Goal: Task Accomplishment & Management: Complete application form

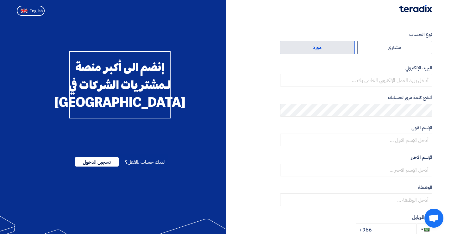
click at [331, 48] on label "مورد" at bounding box center [316, 47] width 75 height 13
click at [331, 48] on input "مورد" at bounding box center [317, 47] width 74 height 13
radio input "true"
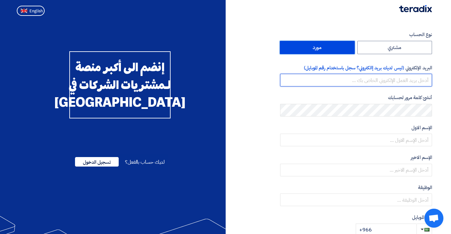
click at [396, 80] on input "email" at bounding box center [356, 80] width 152 height 13
type input "[EMAIL_ADDRESS][DOMAIN_NAME]"
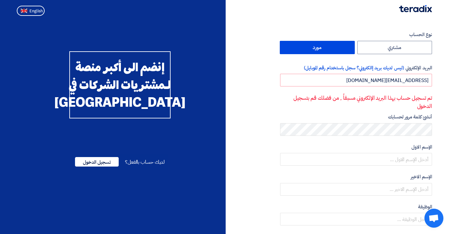
click at [154, 166] on span "لديك حساب بالفعل؟" at bounding box center [145, 162] width 40 height 8
click at [140, 166] on span "لديك حساب بالفعل؟" at bounding box center [145, 162] width 40 height 8
click at [95, 166] on span "تسجيل الدخول" at bounding box center [97, 161] width 44 height 9
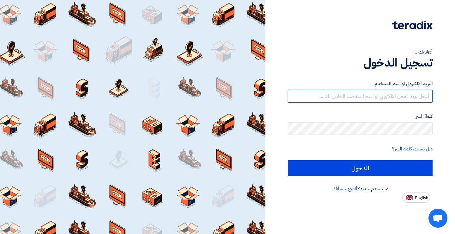
click at [411, 94] on input "text" at bounding box center [360, 96] width 145 height 13
type input "[EMAIL_ADDRESS][DOMAIN_NAME]"
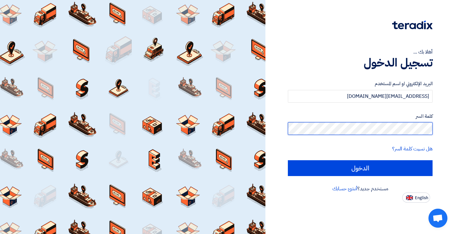
click at [288, 160] on input "الدخول" at bounding box center [360, 168] width 145 height 16
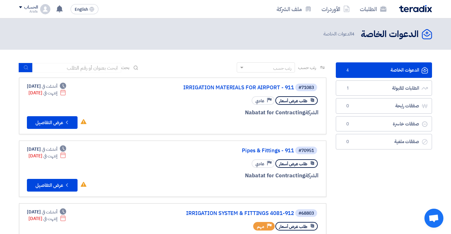
scroll to position [32, 0]
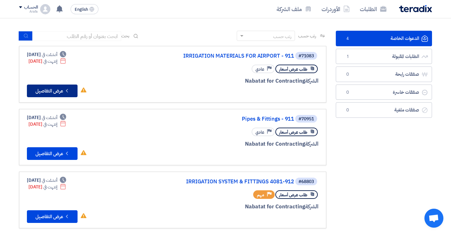
click at [58, 92] on button "Check details عرض التفاصيل" at bounding box center [52, 90] width 51 height 13
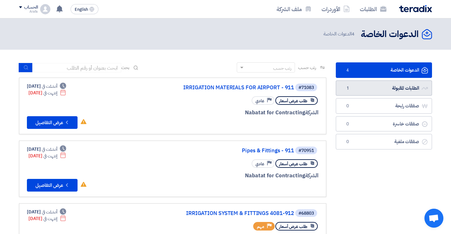
click at [369, 89] on link "الطلبات المقبولة الطلبات المقبولة 1" at bounding box center [383, 87] width 96 height 15
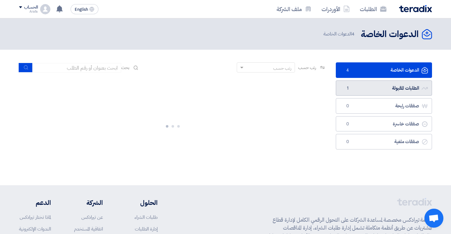
click at [367, 89] on link "الطلبات المقبولة الطلبات المقبولة 1" at bounding box center [383, 87] width 96 height 15
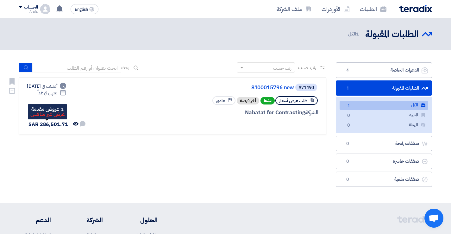
click at [42, 123] on span "SAR 286,501.71" at bounding box center [48, 124] width 40 height 8
click at [46, 123] on span "SAR 286,501.71" at bounding box center [48, 124] width 40 height 8
click at [53, 107] on div "Deadline أنشئت في [DATE] Deadline ينتهي في غداً لم تتم أي محادثة بينك وبين العم…" at bounding box center [56, 106] width 59 height 46
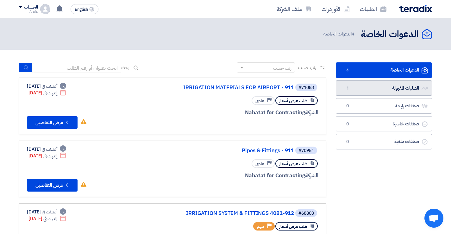
click at [403, 89] on link "الطلبات المقبولة الطلبات المقبولة 1" at bounding box center [383, 87] width 96 height 15
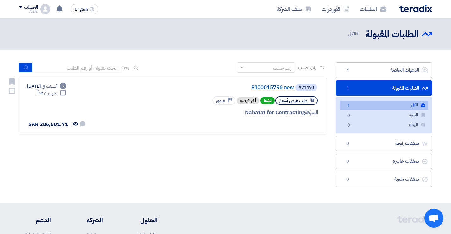
click at [274, 89] on link "8100015796 new" at bounding box center [230, 88] width 126 height 6
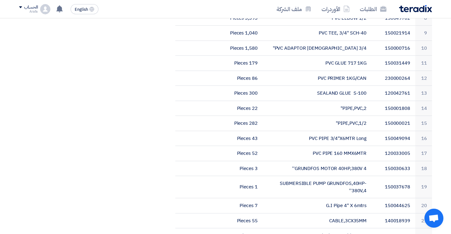
scroll to position [126, 0]
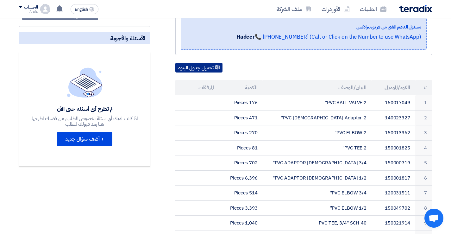
click at [204, 67] on button "تحميل جدول البنود" at bounding box center [198, 68] width 47 height 10
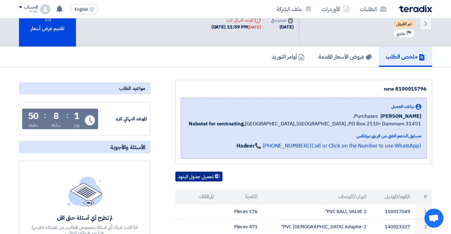
scroll to position [0, 0]
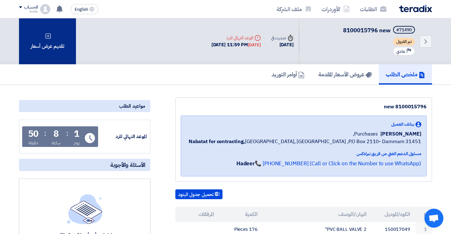
click at [48, 38] on icon at bounding box center [48, 36] width 6 height 6
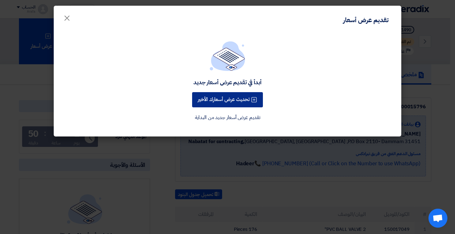
click at [226, 99] on button "تحديث عرض أسعارك الأخير" at bounding box center [227, 99] width 71 height 15
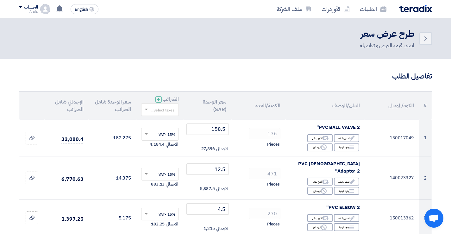
scroll to position [32, 0]
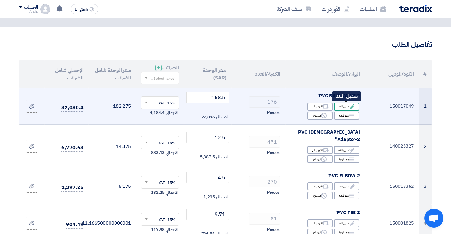
click at [347, 106] on div "Edit تعديل البند" at bounding box center [346, 106] width 25 height 8
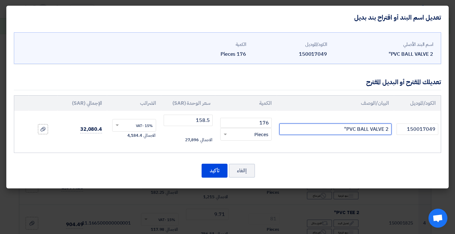
click at [333, 128] on input "PVC BALL VALVE 2"" at bounding box center [335, 128] width 112 height 11
type input "PVC BALL VALVE 2" SPEARS U.S.A صناعه امريكي"
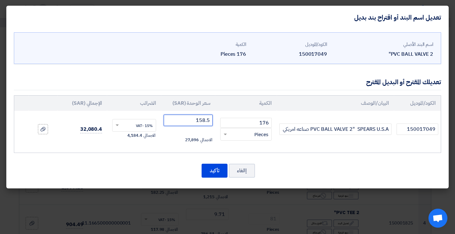
click at [186, 121] on input "158.5" at bounding box center [188, 119] width 49 height 11
type input "139.5"
click at [216, 169] on button "تأكيد" at bounding box center [215, 170] width 26 height 14
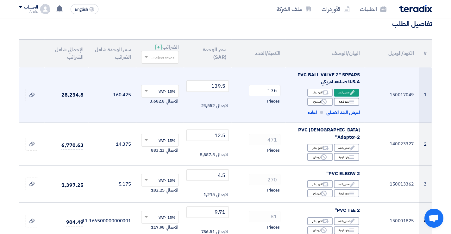
scroll to position [63, 0]
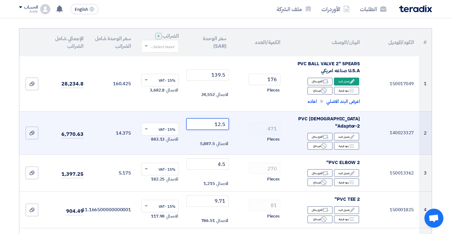
click at [206, 120] on input "12.5" at bounding box center [207, 123] width 43 height 11
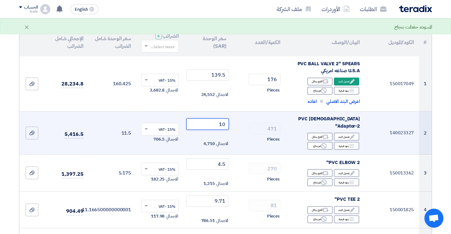
type input "11"
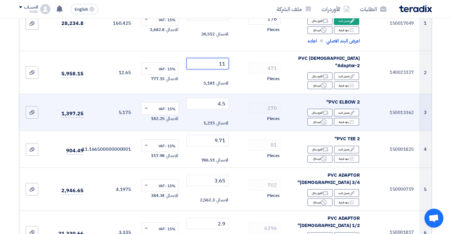
scroll to position [126, 0]
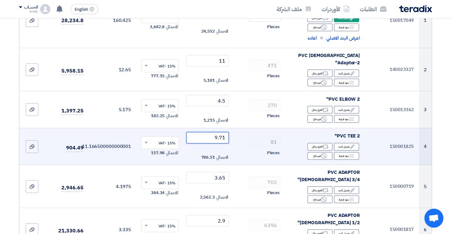
click at [209, 132] on input "9.71" at bounding box center [207, 137] width 43 height 11
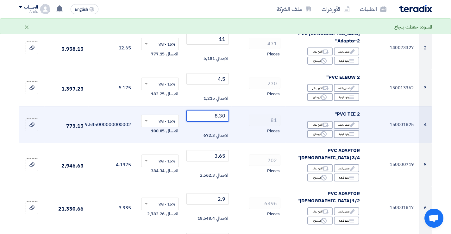
scroll to position [158, 0]
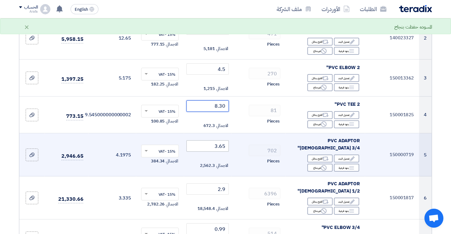
type input "8.30"
click at [210, 140] on input "3.65" at bounding box center [207, 145] width 43 height 11
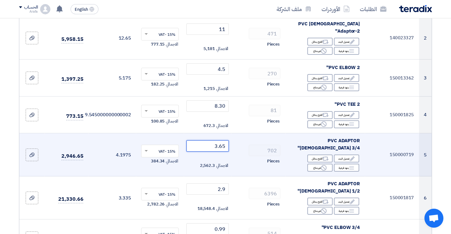
click at [203, 140] on input "3.65" at bounding box center [207, 145] width 43 height 11
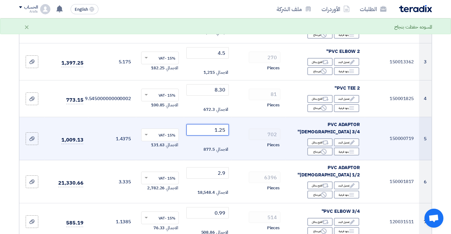
scroll to position [190, 0]
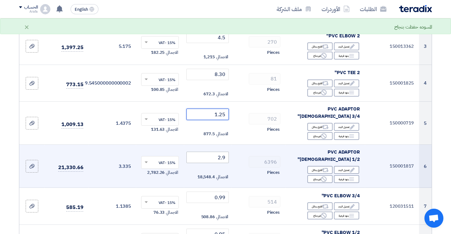
type input "1.25"
click at [209, 151] on input "2.9" at bounding box center [207, 156] width 43 height 11
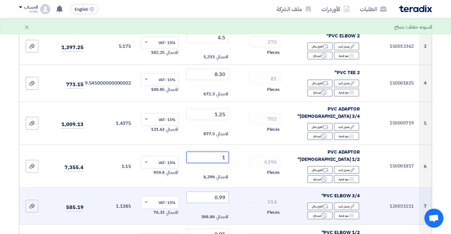
type input "1"
click at [207, 191] on input "0.99" at bounding box center [207, 196] width 43 height 11
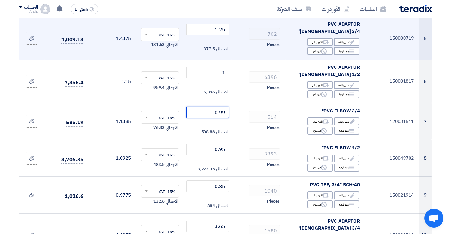
scroll to position [285, 0]
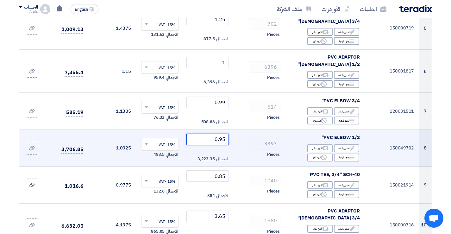
click at [208, 133] on input "0.95" at bounding box center [207, 138] width 43 height 11
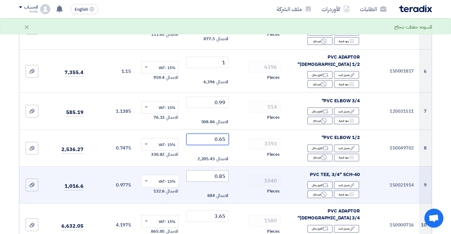
type input "0.65"
click at [209, 170] on input "0.85" at bounding box center [207, 175] width 43 height 11
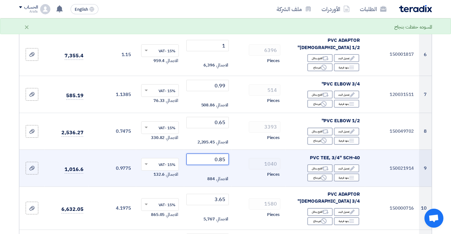
scroll to position [316, 0]
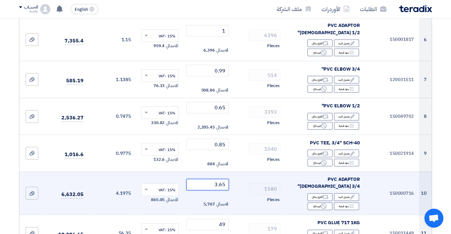
click at [211, 179] on input "3.65" at bounding box center [207, 184] width 43 height 11
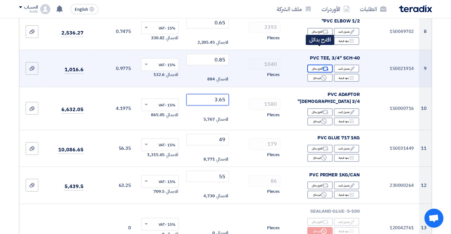
scroll to position [411, 0]
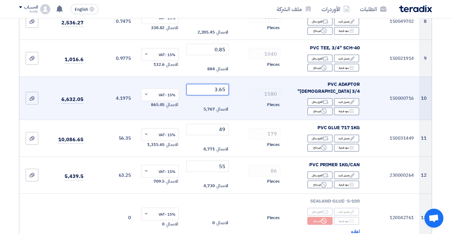
click at [207, 84] on input "3.65" at bounding box center [207, 89] width 43 height 11
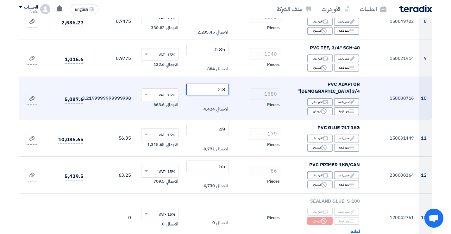
click at [210, 84] on input "2.8" at bounding box center [207, 89] width 43 height 11
type input "2.78"
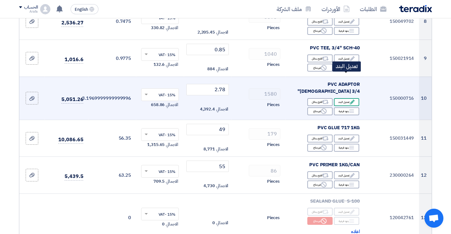
click at [347, 98] on div "Edit تعديل البند" at bounding box center [346, 102] width 25 height 8
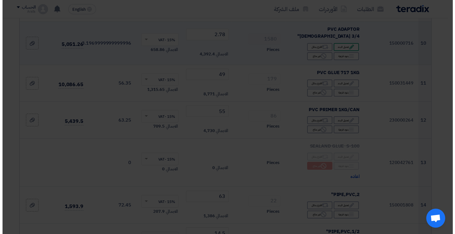
scroll to position [356, 0]
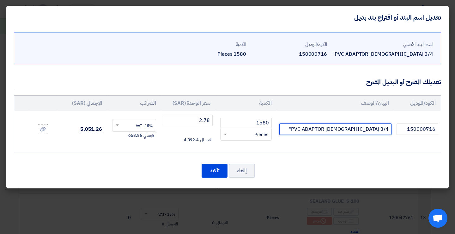
click at [318, 128] on input "PVC ADAPTOR [DEMOGRAPHIC_DATA] 3/4"" at bounding box center [335, 128] width 112 height 11
click at [364, 128] on input "PVC ADAPTOR [DEMOGRAPHIC_DATA] 3/4"IPEX U.S.A" at bounding box center [335, 128] width 112 height 11
click at [295, 128] on input "PVC ADAPTOR [DEMOGRAPHIC_DATA] 3/4" IPEX U.S.A" at bounding box center [335, 128] width 112 height 11
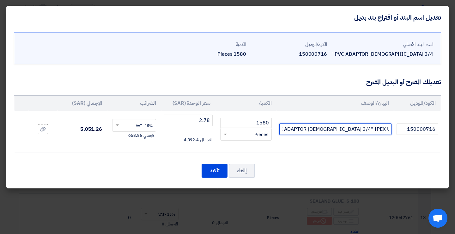
scroll to position [0, -11]
type input "PVC ADAPTOR [DEMOGRAPHIC_DATA] 3/4" IPEX U.S.A صناعة امريكي"
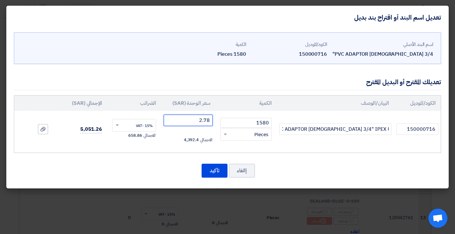
click at [190, 120] on input "2.78" at bounding box center [188, 119] width 49 height 11
type input "2.82"
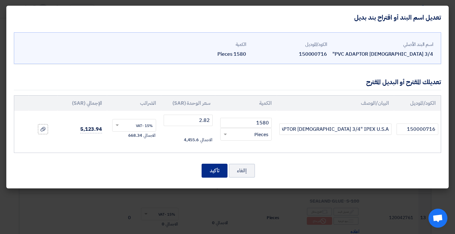
click at [220, 172] on button "تأكيد" at bounding box center [215, 170] width 26 height 14
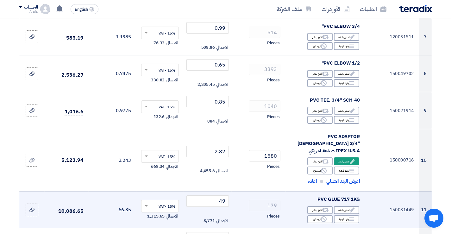
scroll to position [348, 0]
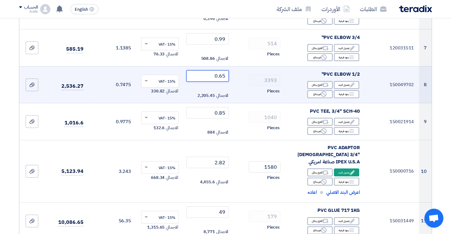
click at [208, 70] on input "0.65" at bounding box center [207, 75] width 43 height 11
type input "0"
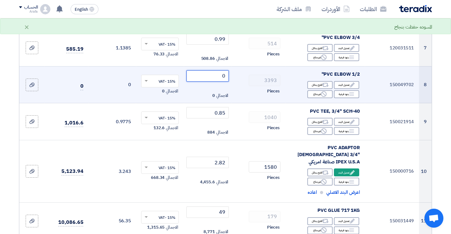
click at [208, 70] on input "0" at bounding box center [207, 75] width 43 height 11
type input "0.60"
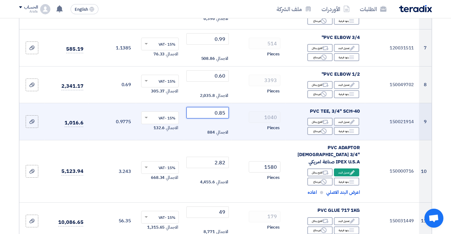
click at [210, 107] on input "0.85" at bounding box center [207, 112] width 43 height 11
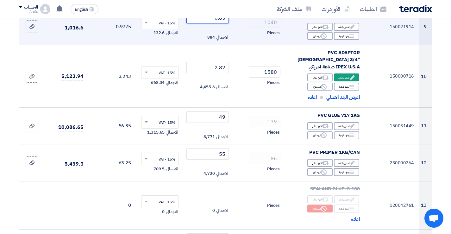
scroll to position [474, 0]
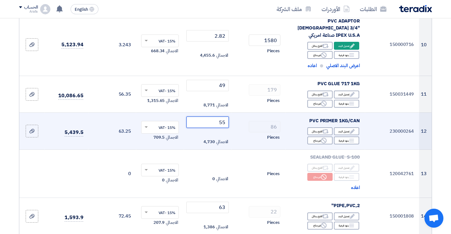
click at [215, 116] on input "55" at bounding box center [207, 121] width 43 height 11
click at [344, 127] on div "Edit تعديل البند" at bounding box center [346, 131] width 25 height 8
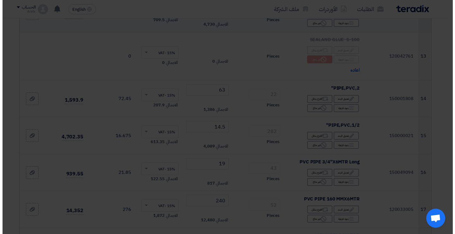
scroll to position [419, 0]
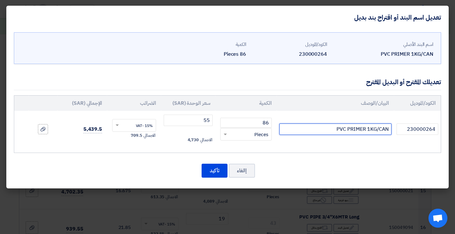
click at [323, 128] on input "PVC PRIMER 1KG/CAN" at bounding box center [335, 128] width 112 height 11
click at [352, 128] on input "PVC PRIMER 1KG/CAN" at bounding box center [335, 128] width 112 height 11
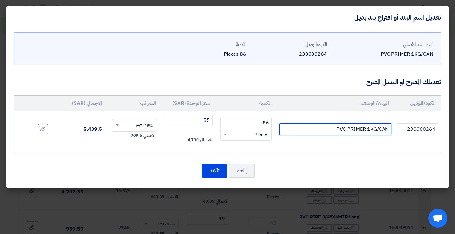
click at [353, 128] on input "PVC PRIMER 1KG/CAN" at bounding box center [335, 128] width 112 height 11
type input "PVC CLEANR WELD.ON U .S A 1KG/CAN"
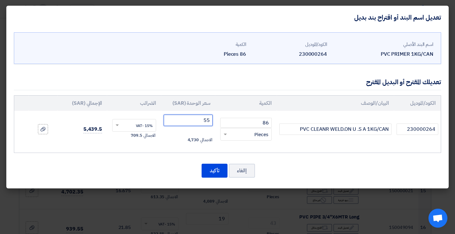
click at [191, 120] on input "55" at bounding box center [188, 119] width 49 height 11
type input "23"
click at [214, 171] on button "تأكيد" at bounding box center [215, 170] width 26 height 14
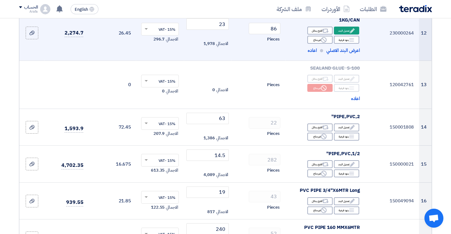
scroll to position [592, 0]
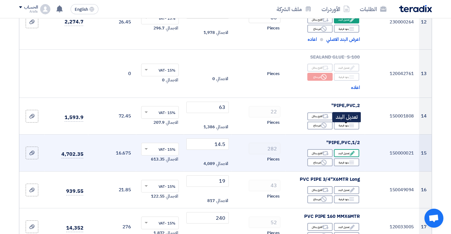
click at [347, 149] on div "Edit تعديل البند" at bounding box center [346, 153] width 25 height 8
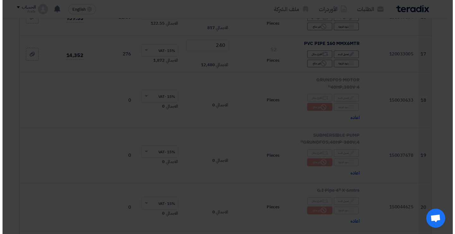
scroll to position [482, 0]
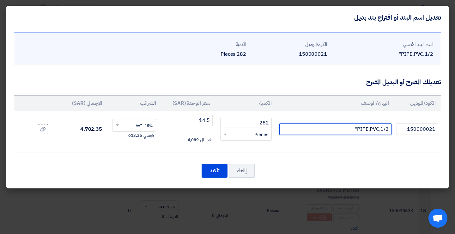
click at [341, 126] on input "PIPE,PVC,1/2"" at bounding box center [335, 128] width 112 height 11
type input "PIPE,PVC,1/2" NEPROPLAST"
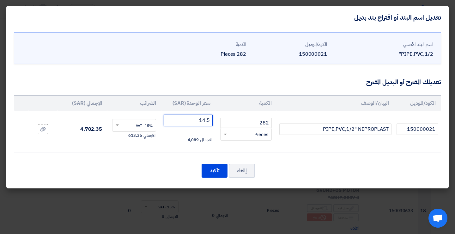
click at [195, 120] on input "14.5" at bounding box center [188, 119] width 49 height 11
type input "12.75"
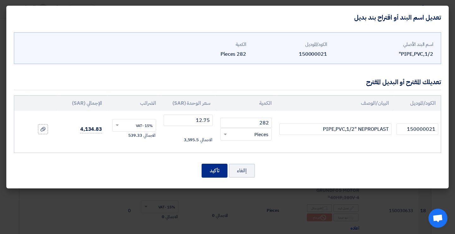
click at [215, 170] on button "تأكيد" at bounding box center [215, 170] width 26 height 14
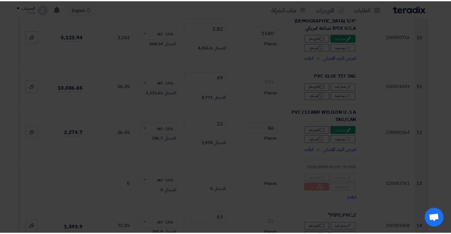
scroll to position [648, 0]
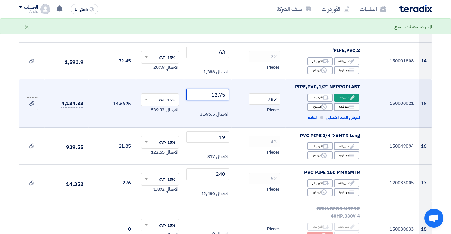
click at [206, 89] on input "12.75" at bounding box center [207, 94] width 43 height 11
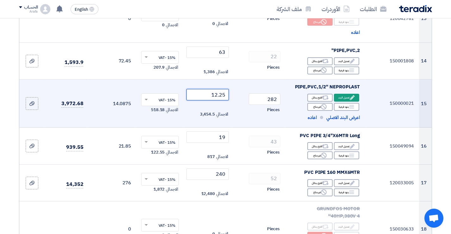
click at [206, 89] on input "12.25" at bounding box center [207, 94] width 43 height 11
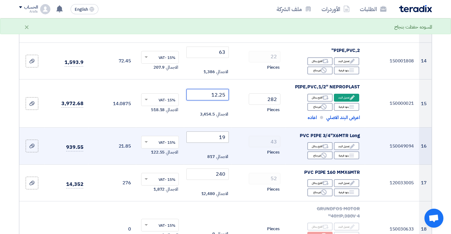
type input "12.25"
click at [210, 131] on input "19" at bounding box center [207, 136] width 43 height 11
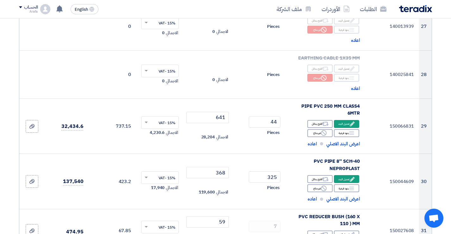
scroll to position [1311, 0]
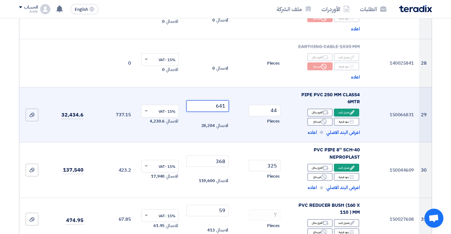
click at [210, 100] on input "641" at bounding box center [207, 105] width 43 height 11
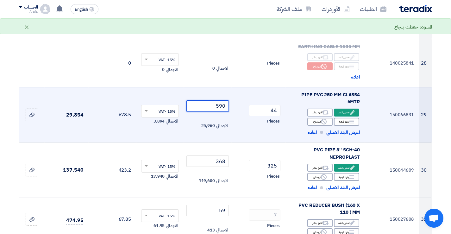
click at [210, 100] on input "590" at bounding box center [207, 105] width 43 height 11
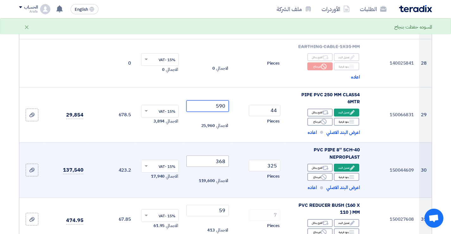
type input "590"
click at [208, 155] on input "368" at bounding box center [207, 160] width 43 height 11
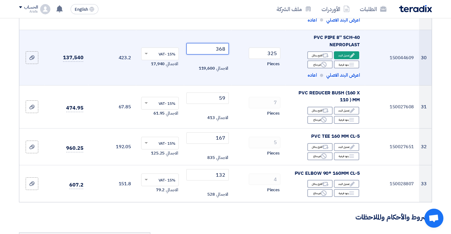
scroll to position [1438, 0]
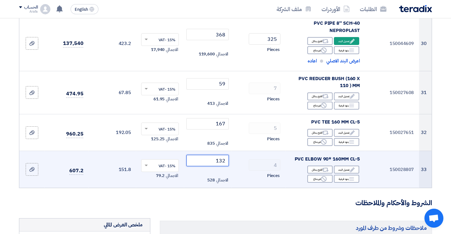
click at [209, 155] on input "132" at bounding box center [207, 160] width 43 height 11
type input "120"
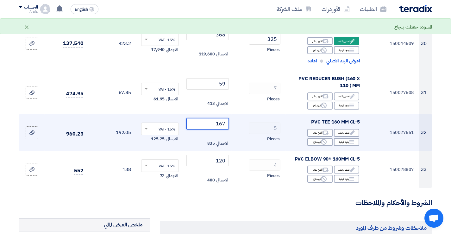
click at [207, 118] on input "167" at bounding box center [207, 123] width 43 height 11
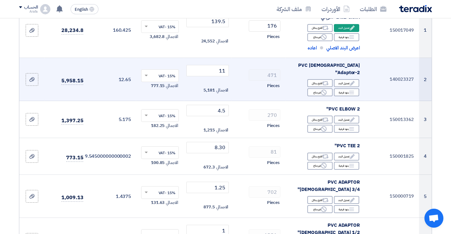
scroll to position [126, 0]
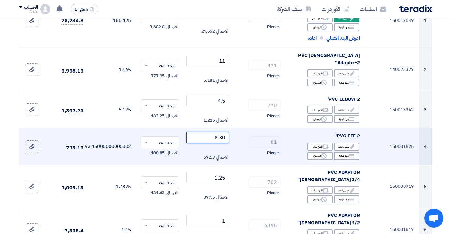
click at [204, 132] on input "8.30" at bounding box center [207, 137] width 43 height 11
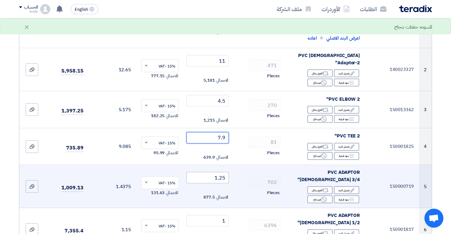
type input "7.9"
click at [210, 172] on input "1.25" at bounding box center [207, 177] width 43 height 11
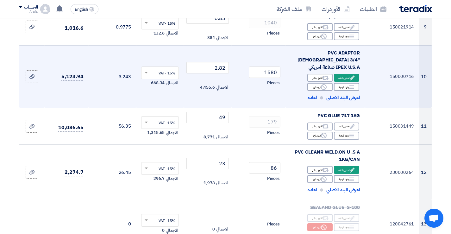
scroll to position [443, 0]
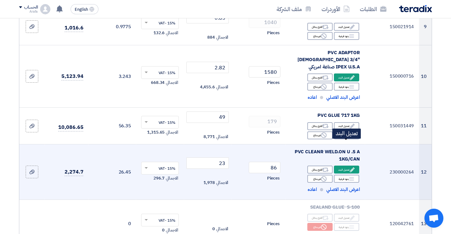
click at [350, 167] on icon "Edit" at bounding box center [352, 170] width 6 height 6
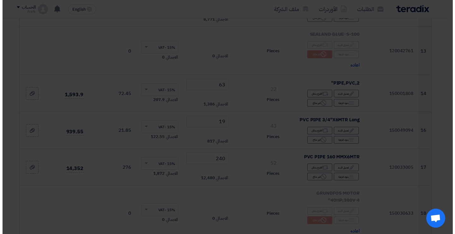
scroll to position [388, 0]
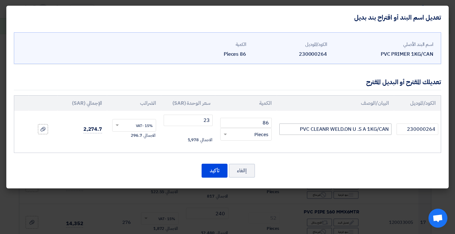
click at [286, 130] on input "PVC CLEANR WELD.ON U .S A 1KG/CAN" at bounding box center [335, 128] width 112 height 11
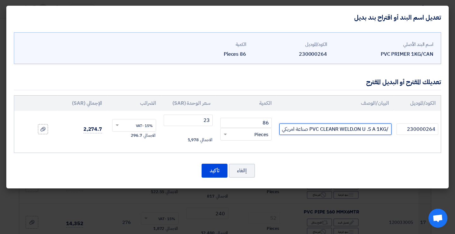
scroll to position [0, -10]
type input "PVC CLEANR WELD.ON U .S A 1KG/CAN صناعة امريكي"
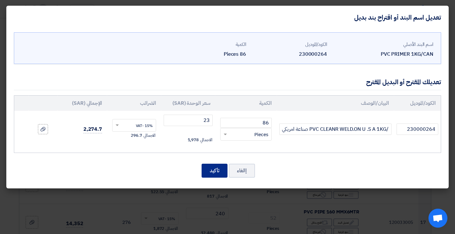
click at [219, 169] on button "تأكيد" at bounding box center [215, 170] width 26 height 14
click at [218, 169] on button "تأكيد" at bounding box center [215, 170] width 26 height 14
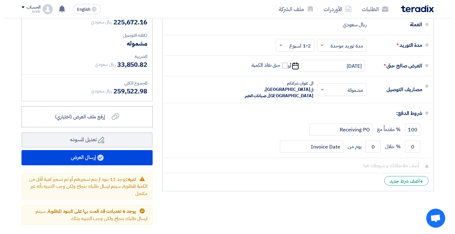
scroll to position [1707, 0]
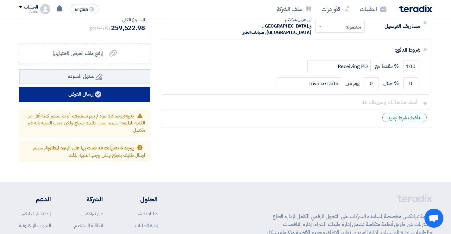
click at [92, 87] on button "إرسال العرض" at bounding box center [84, 94] width 131 height 15
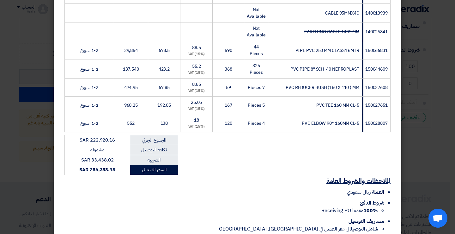
scroll to position [662, 0]
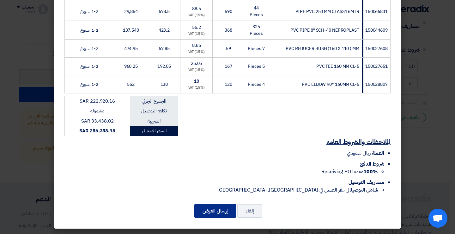
click at [220, 210] on button "إرسال العرض" at bounding box center [215, 211] width 42 height 14
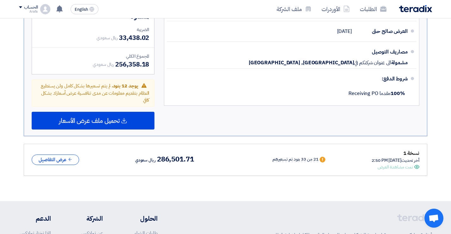
scroll to position [1178, 0]
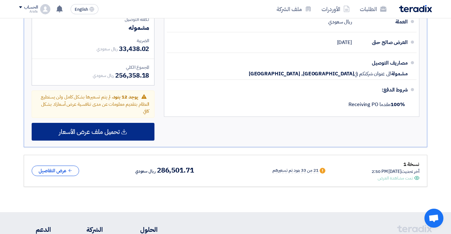
click at [111, 129] on span "تحميل ملف عرض الأسعار" at bounding box center [89, 132] width 61 height 6
click at [125, 128] on icon at bounding box center [124, 131] width 6 height 6
click at [123, 128] on icon at bounding box center [124, 131] width 6 height 6
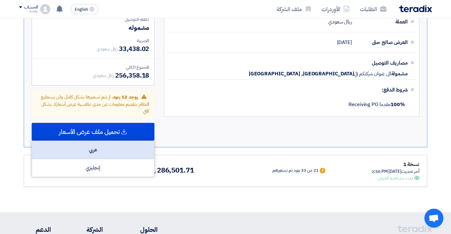
click at [99, 141] on div "عربي" at bounding box center [93, 150] width 122 height 18
